Goal: Task Accomplishment & Management: Manage account settings

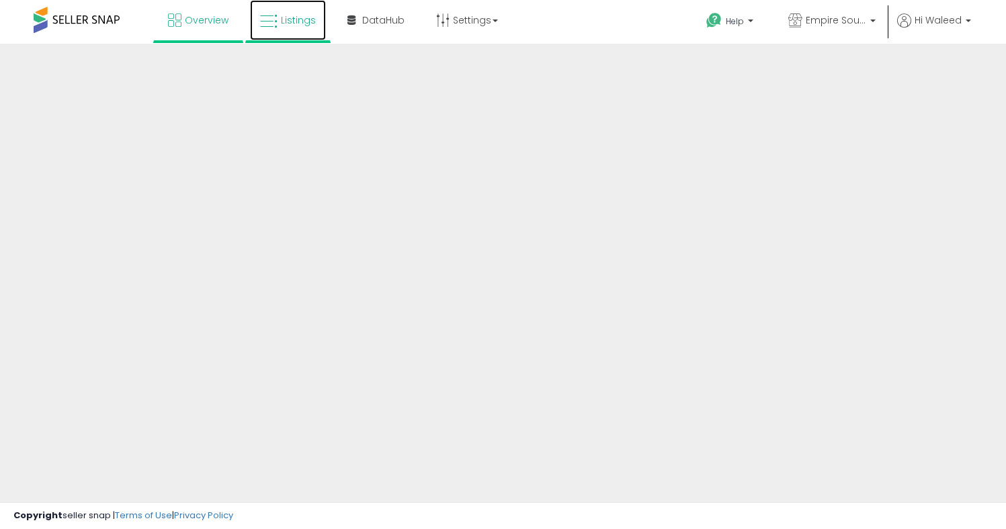
click at [298, 9] on link "Listings" at bounding box center [288, 20] width 76 height 40
click at [869, 96] on div at bounding box center [503, 323] width 1006 height 558
click at [965, 134] on div at bounding box center [503, 323] width 1006 height 558
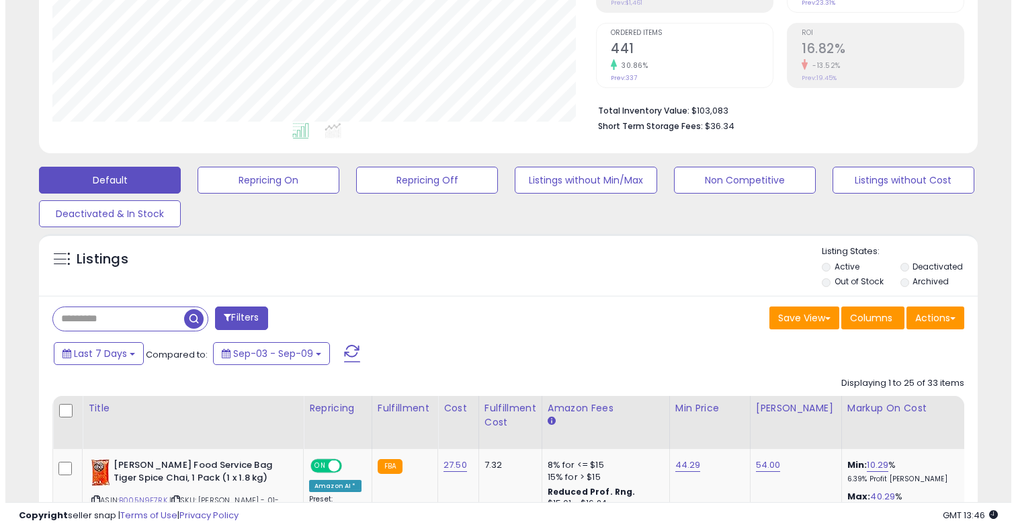
scroll to position [1045, 0]
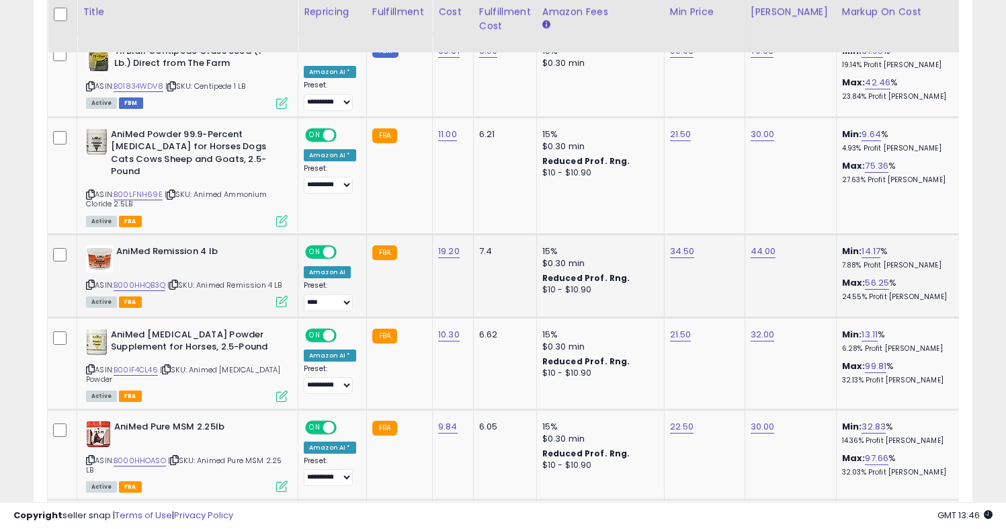
click at [281, 296] on icon at bounding box center [281, 301] width 11 height 11
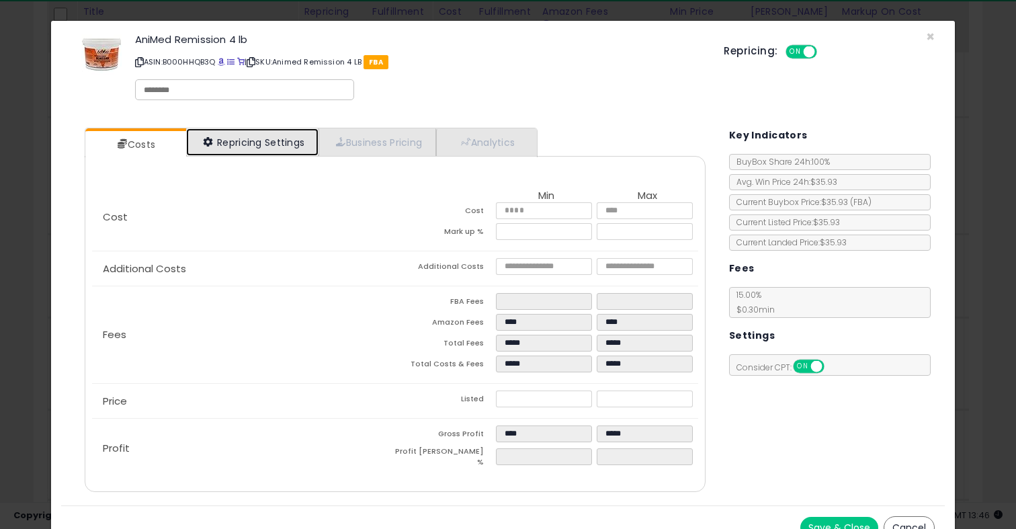
click at [287, 138] on link "Repricing Settings" at bounding box center [252, 142] width 133 height 28
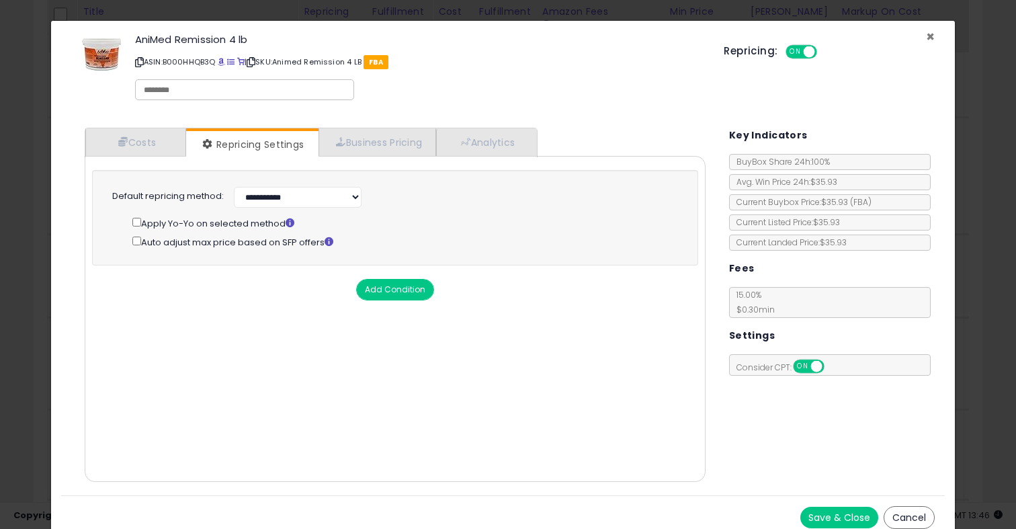
click at [926, 35] on span "×" at bounding box center [930, 36] width 9 height 19
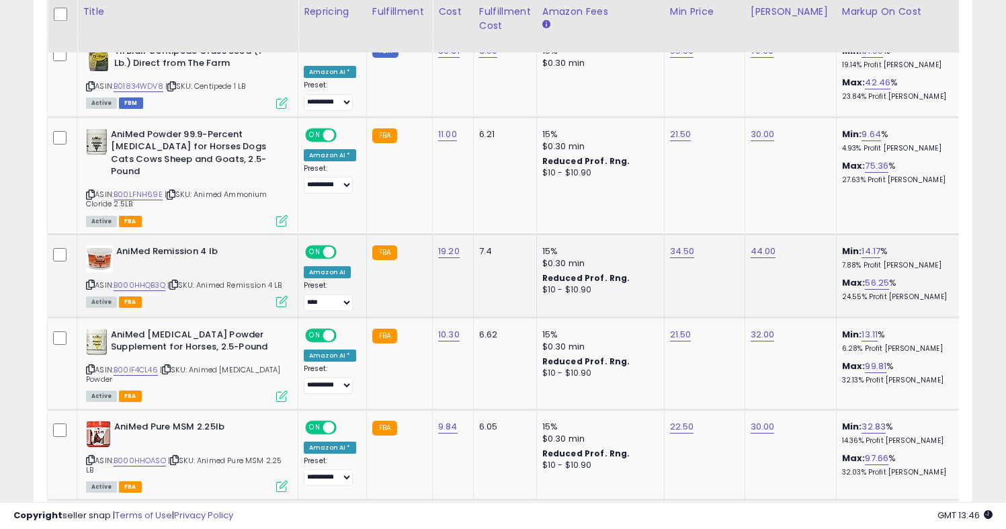
scroll to position [671453, 671185]
click at [140, 279] on link "B000HHQB3Q" at bounding box center [140, 284] width 52 height 11
